Goal: Unclear

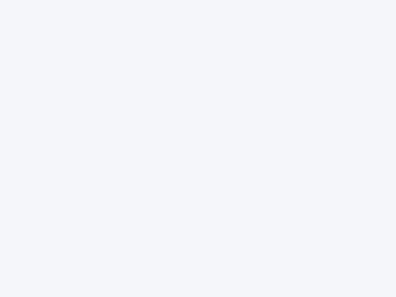
click at [198, 149] on div at bounding box center [198, 148] width 396 height 297
